Goal: Information Seeking & Learning: Learn about a topic

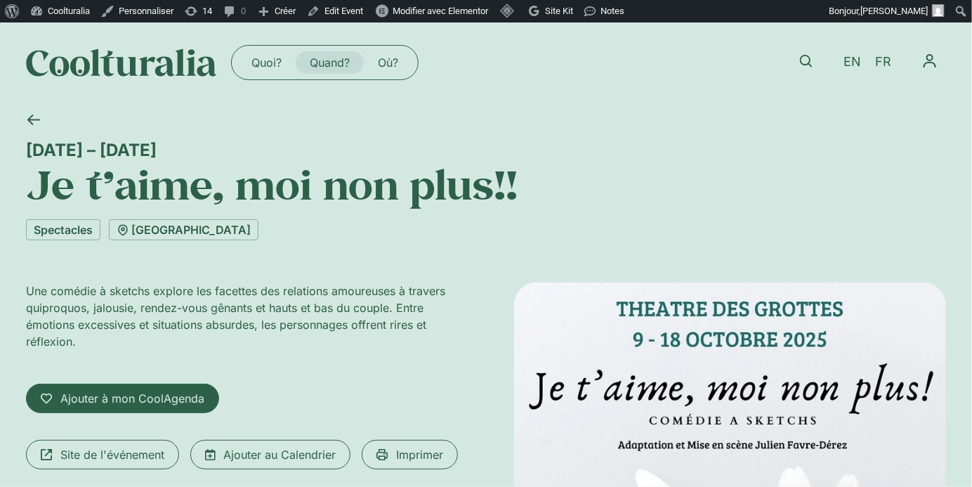
click at [333, 60] on link "Quand?" at bounding box center [330, 62] width 68 height 22
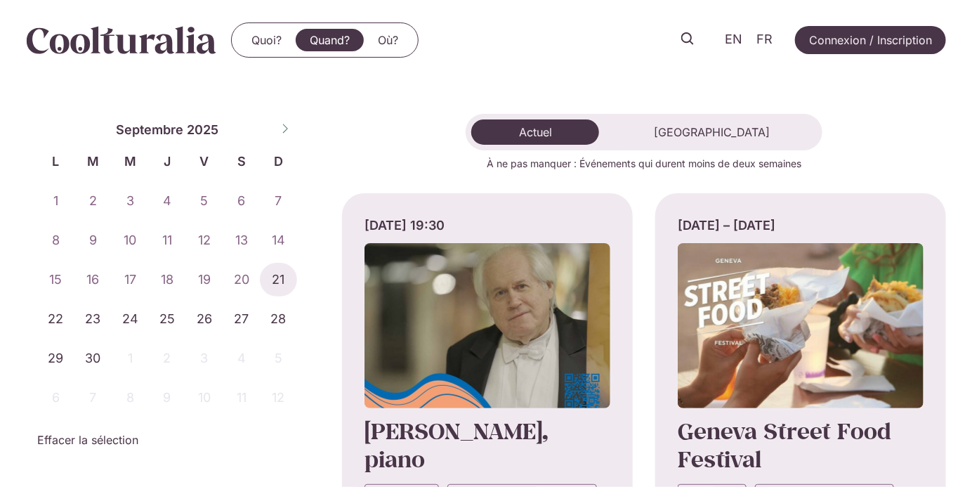
click at [285, 130] on icon at bounding box center [285, 129] width 10 height 10
click at [45, 135] on span at bounding box center [49, 127] width 24 height 24
select select "*"
click at [57, 317] on span "20" at bounding box center [55, 319] width 37 height 34
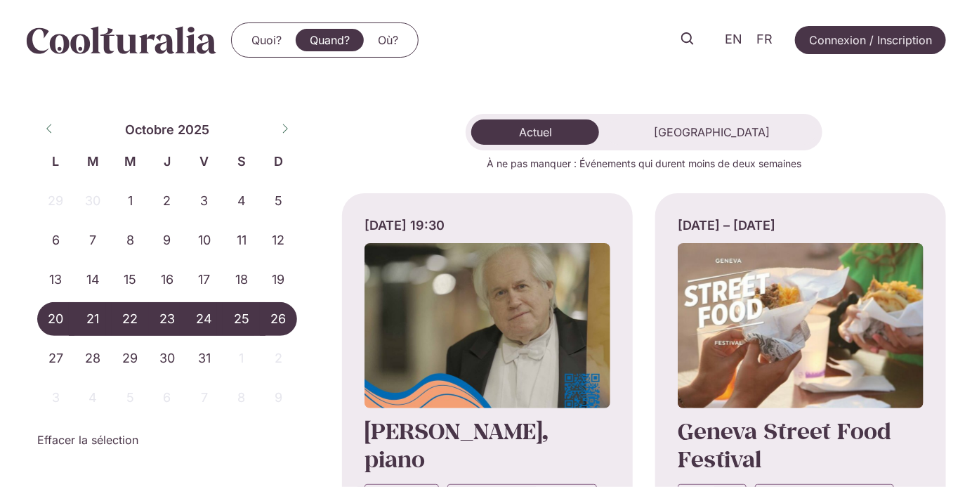
click at [273, 313] on span "26" at bounding box center [278, 319] width 37 height 34
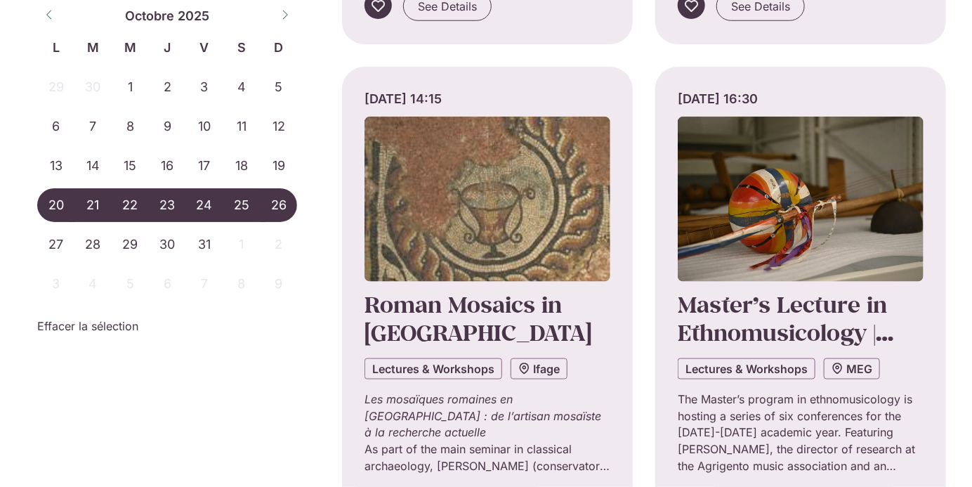
scroll to position [662, 0]
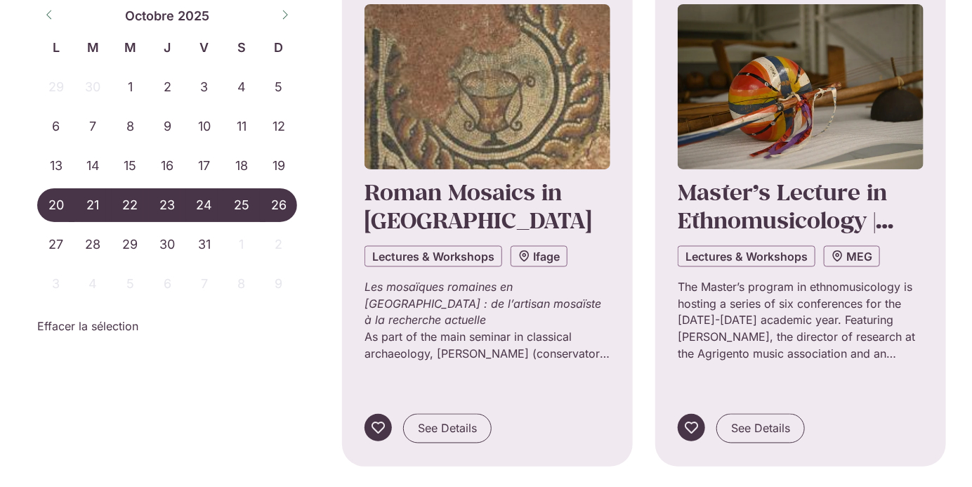
scroll to position [778, 0]
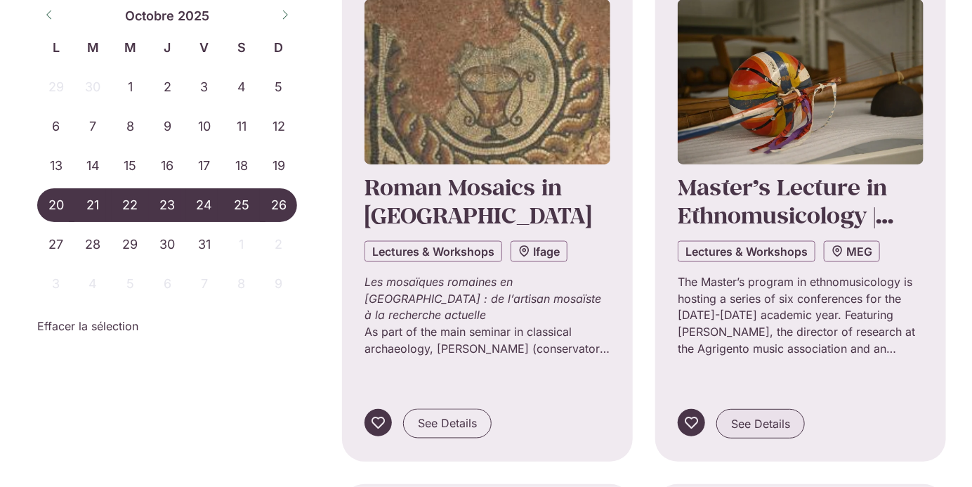
click at [794, 409] on link "See Details" at bounding box center [761, 424] width 89 height 30
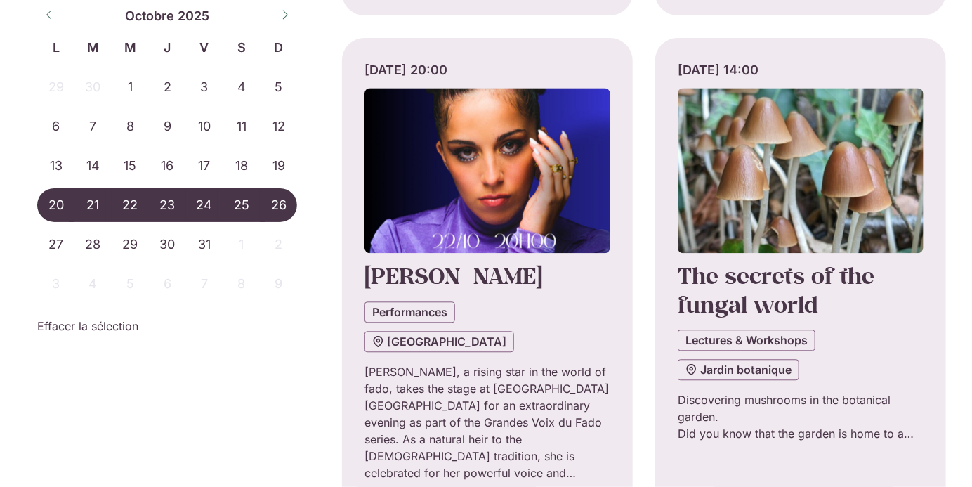
scroll to position [1232, 0]
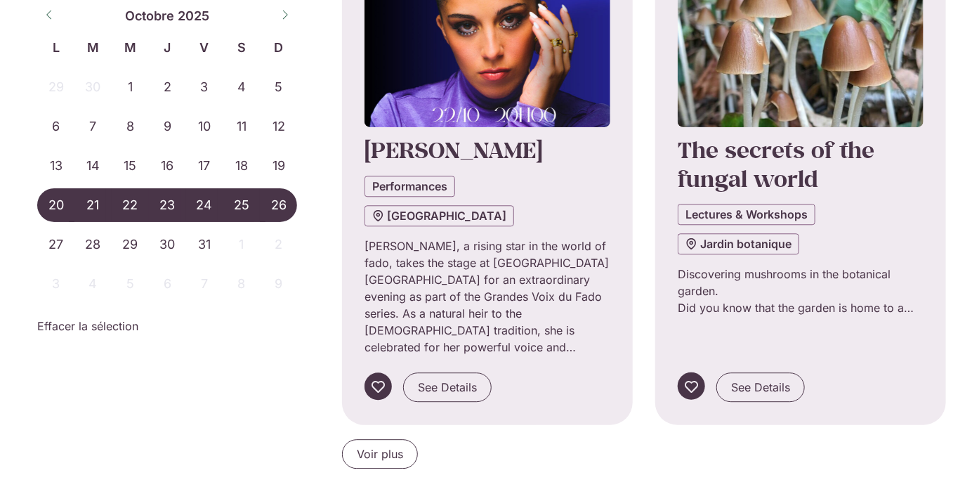
scroll to position [1368, 0]
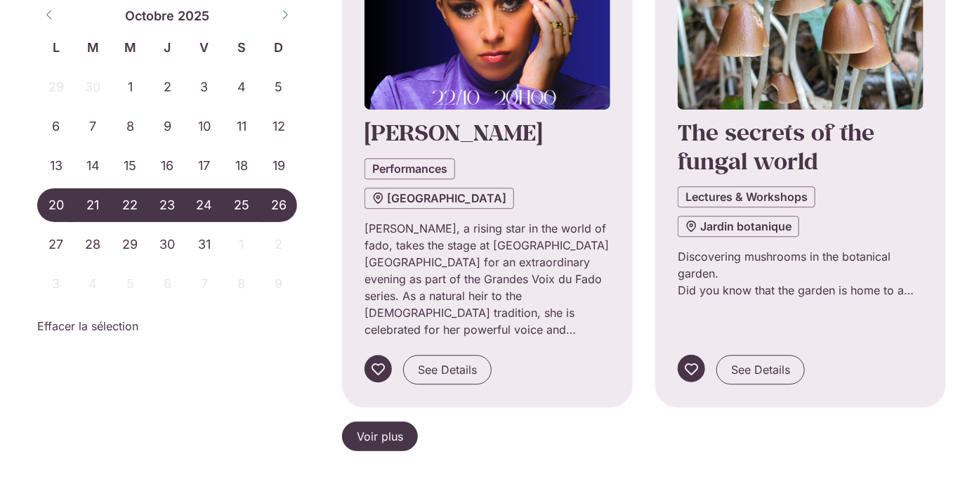
click at [384, 422] on link "Voir plus" at bounding box center [380, 437] width 76 height 30
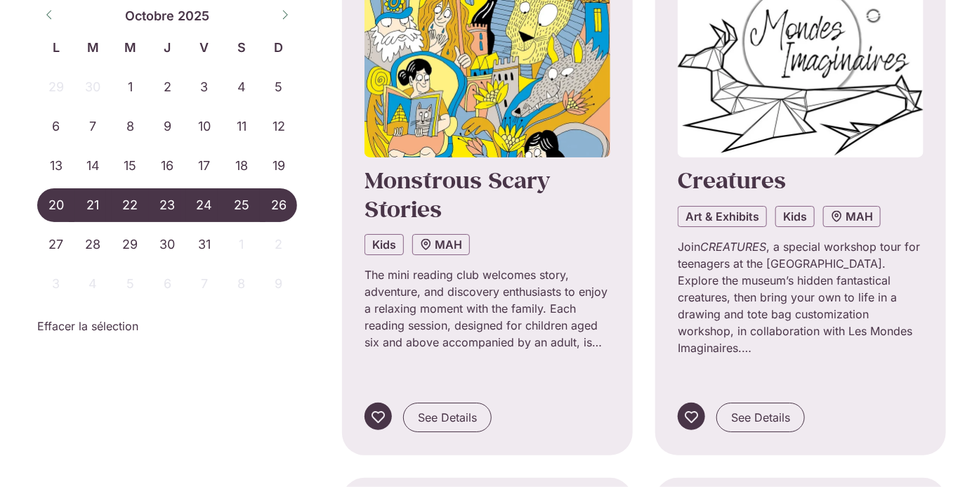
scroll to position [1850, 0]
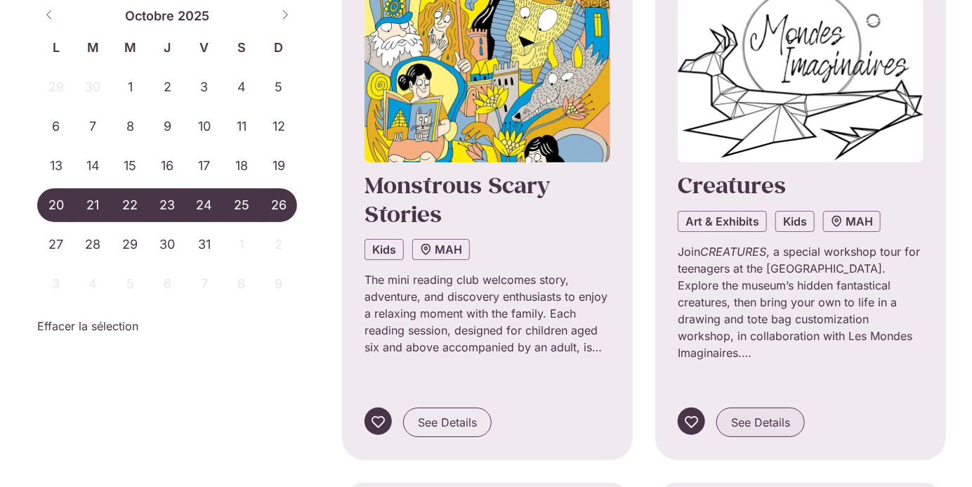
click at [780, 414] on span "See Details" at bounding box center [760, 422] width 59 height 17
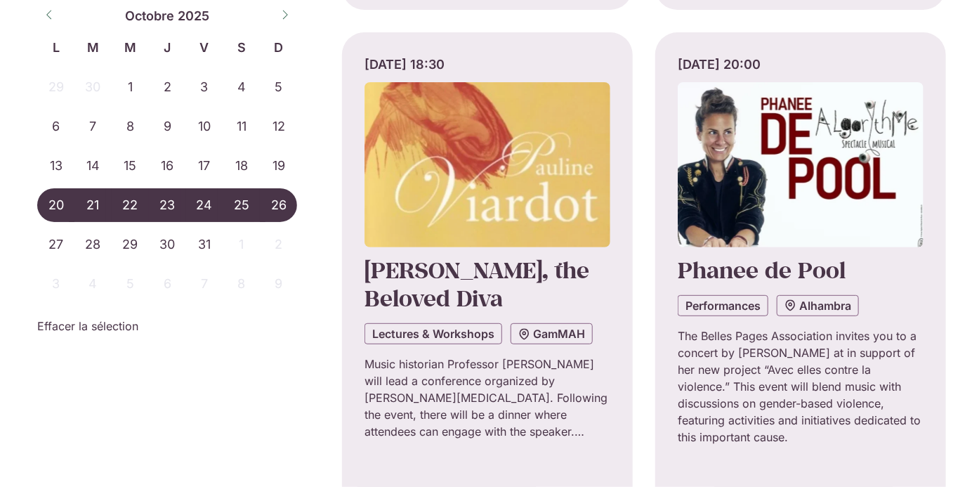
scroll to position [2308, 0]
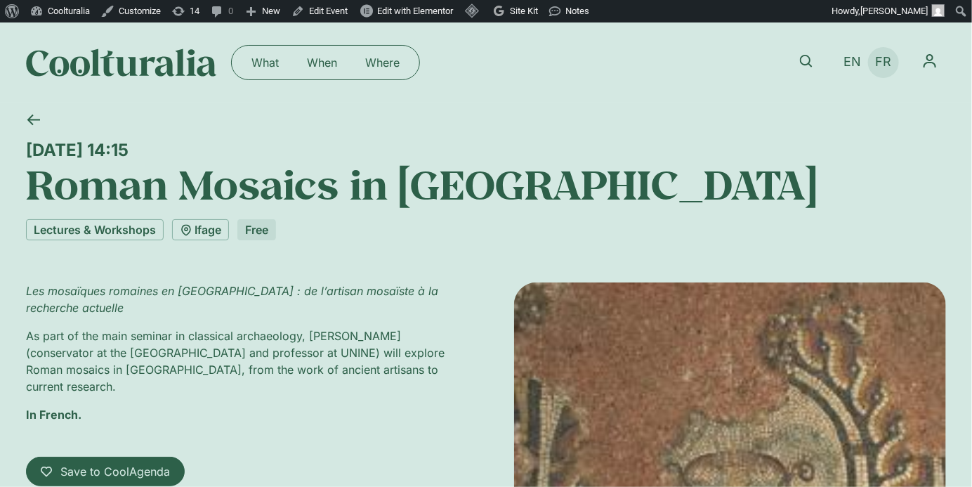
click at [882, 59] on span "FR" at bounding box center [884, 62] width 16 height 15
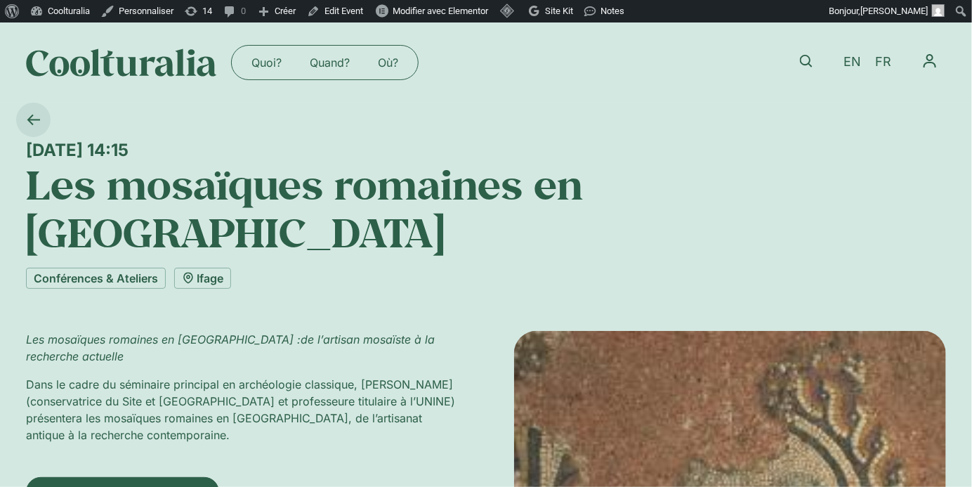
click at [34, 111] on link at bounding box center [33, 120] width 34 height 34
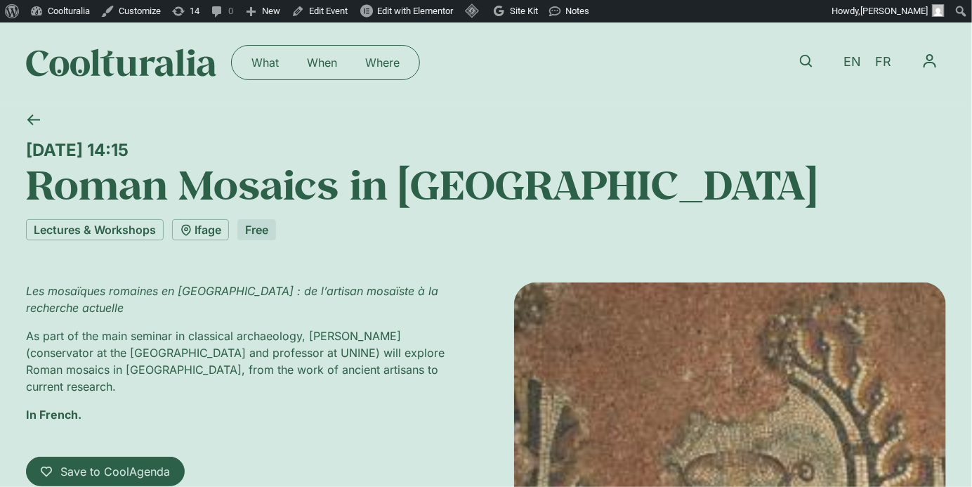
click at [34, 111] on link at bounding box center [33, 120] width 34 height 34
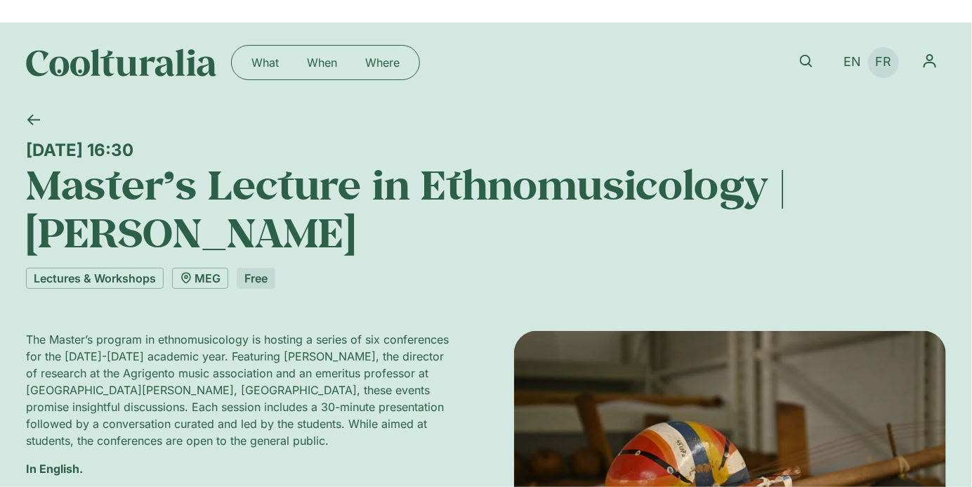
click at [878, 69] on span "FR" at bounding box center [884, 62] width 16 height 15
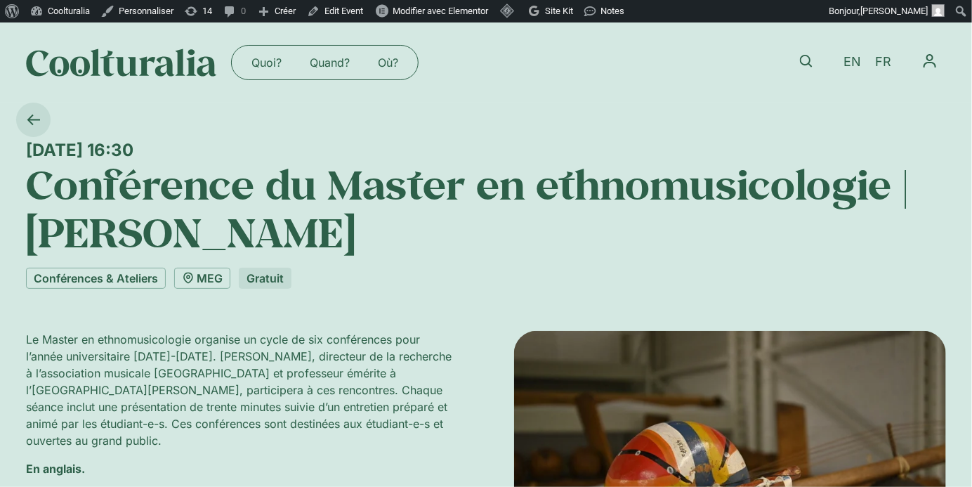
click at [29, 122] on icon at bounding box center [33, 119] width 13 height 13
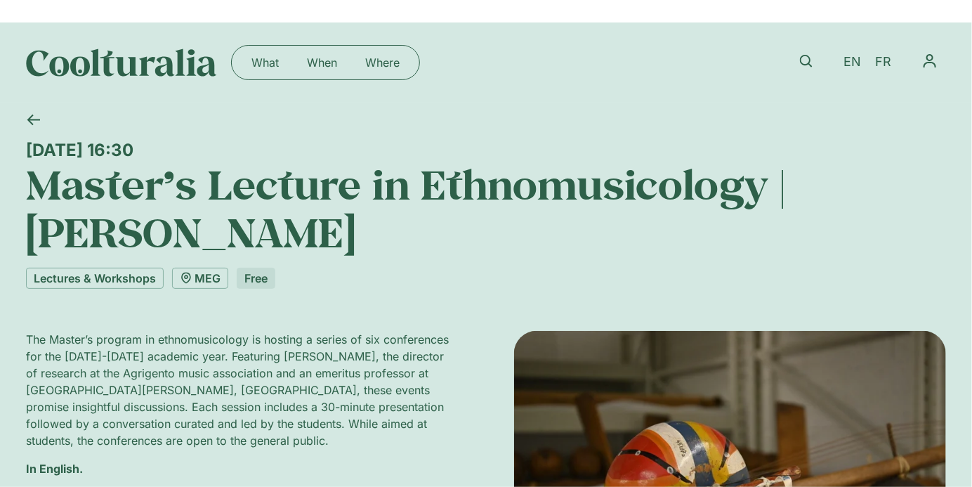
click at [29, 122] on icon at bounding box center [33, 119] width 13 height 13
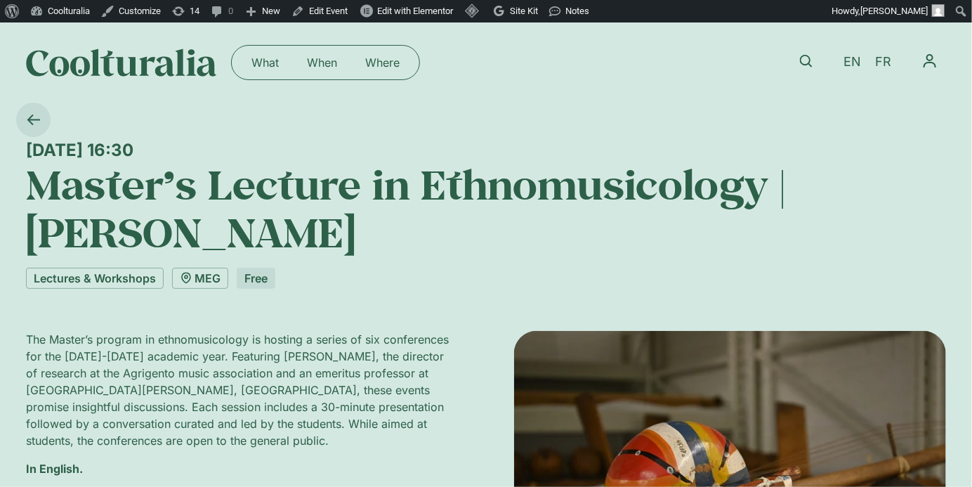
click at [33, 125] on icon at bounding box center [33, 119] width 13 height 13
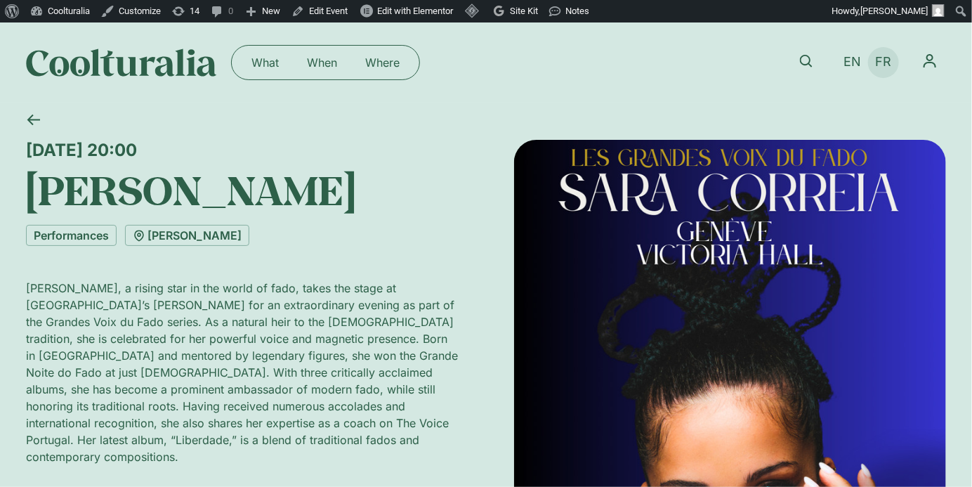
click at [891, 59] on span "FR" at bounding box center [884, 62] width 16 height 15
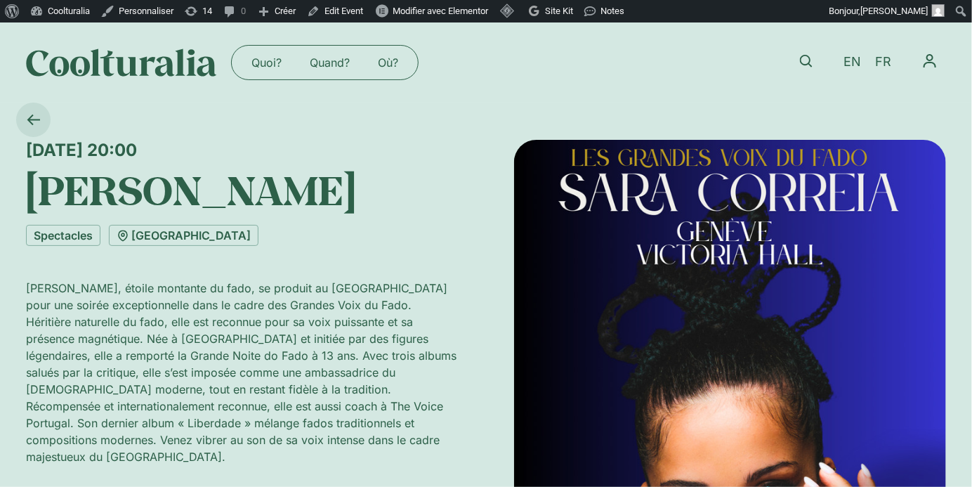
click at [33, 120] on icon at bounding box center [33, 119] width 13 height 13
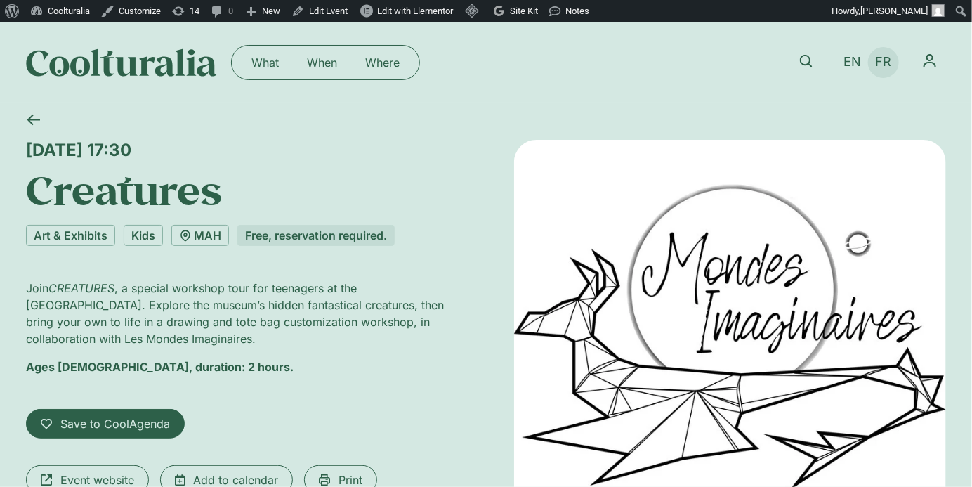
click at [887, 70] on link "FR" at bounding box center [884, 62] width 30 height 20
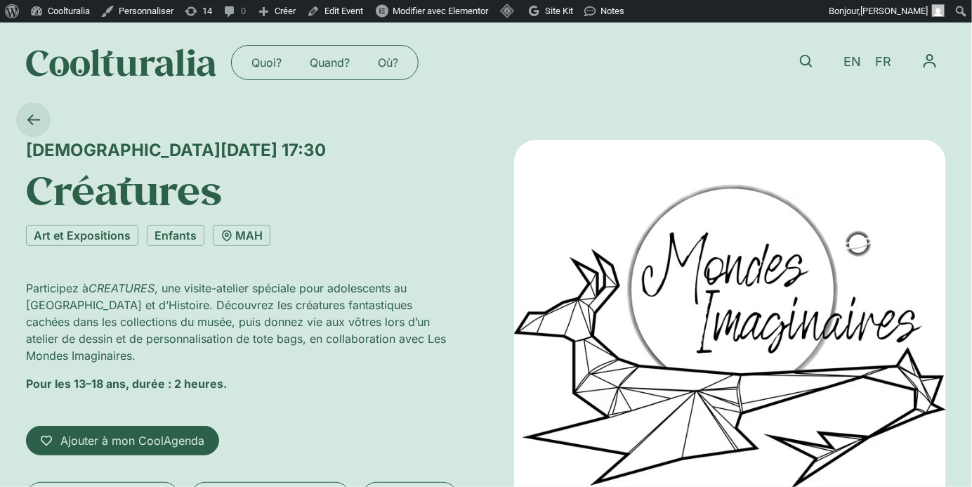
click at [28, 119] on icon at bounding box center [33, 120] width 13 height 11
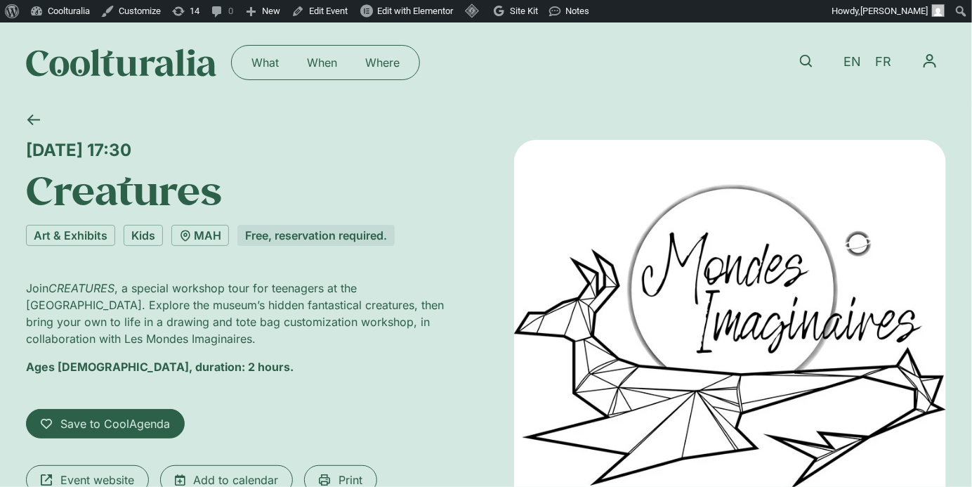
click at [28, 119] on icon at bounding box center [33, 120] width 13 height 11
